Goal: Find specific page/section: Find specific page/section

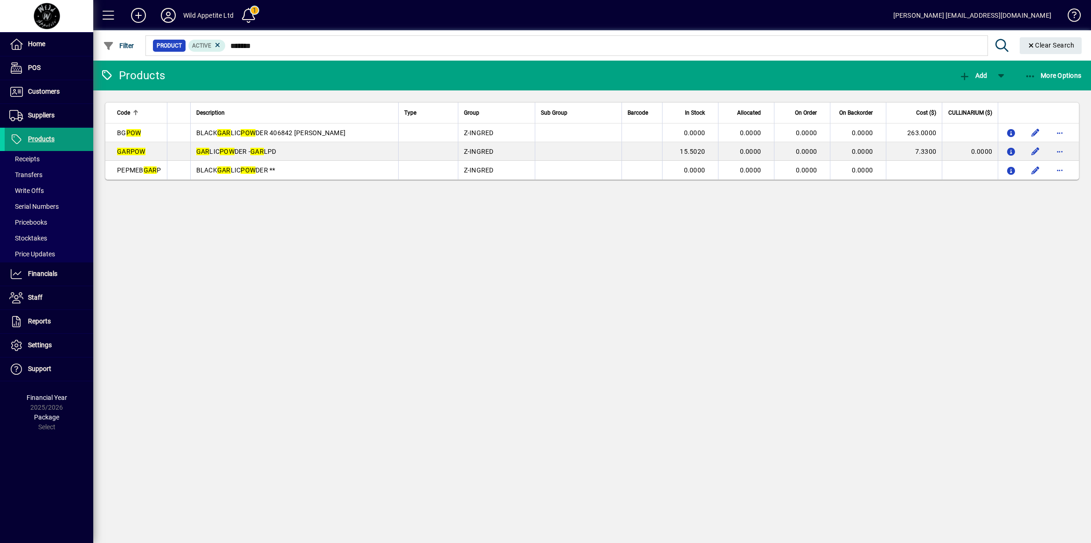
click at [37, 137] on span "Products" at bounding box center [41, 138] width 27 height 7
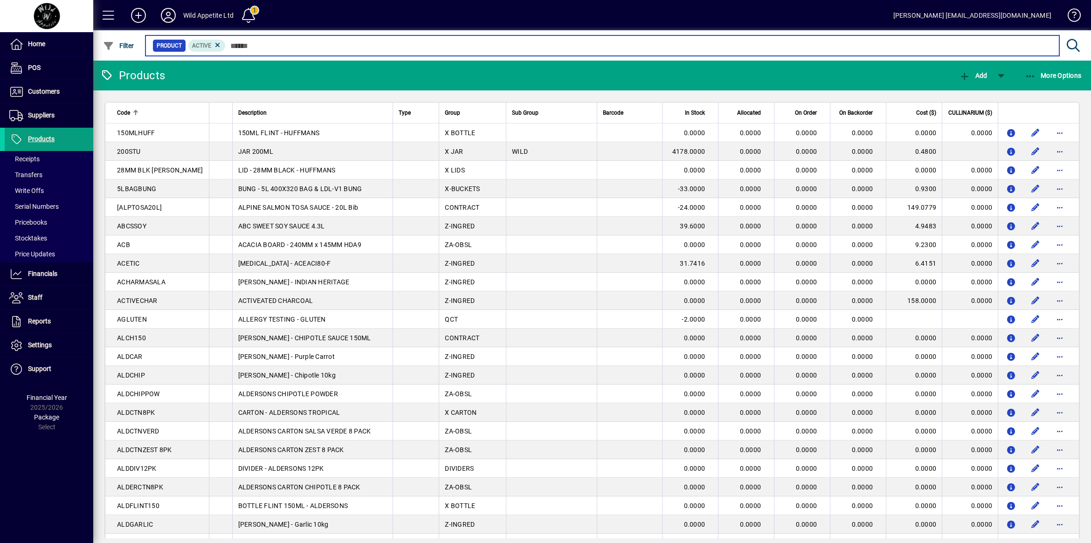
click at [259, 43] on input "text" at bounding box center [639, 45] width 826 height 13
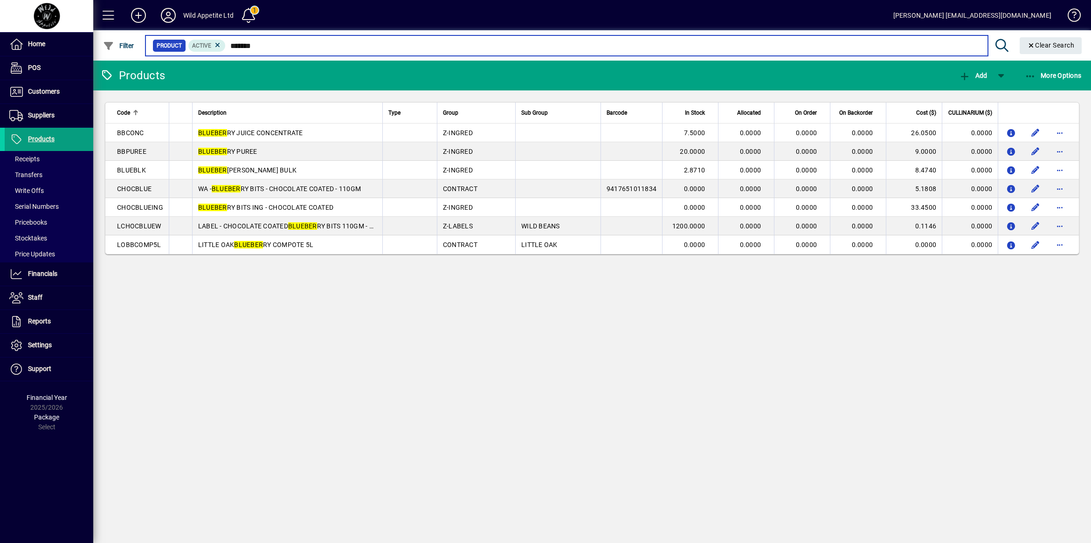
type input "*******"
